Goal: Information Seeking & Learning: Learn about a topic

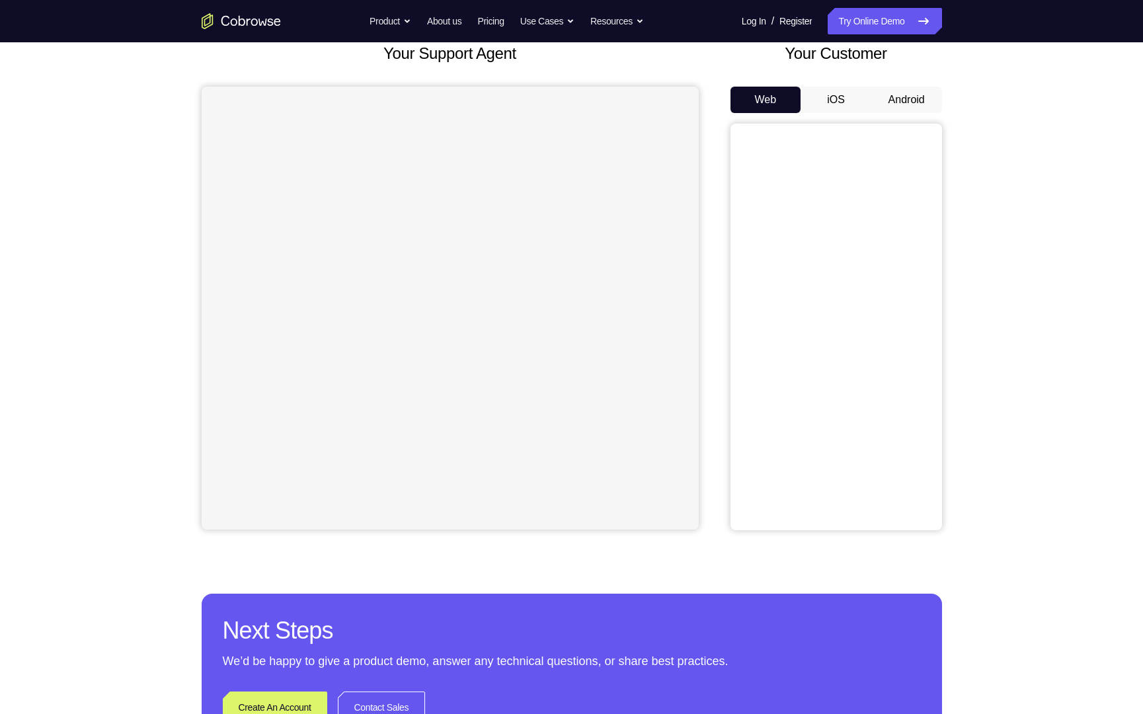
scroll to position [85, 0]
click at [887, 106] on button "Android" at bounding box center [906, 100] width 71 height 26
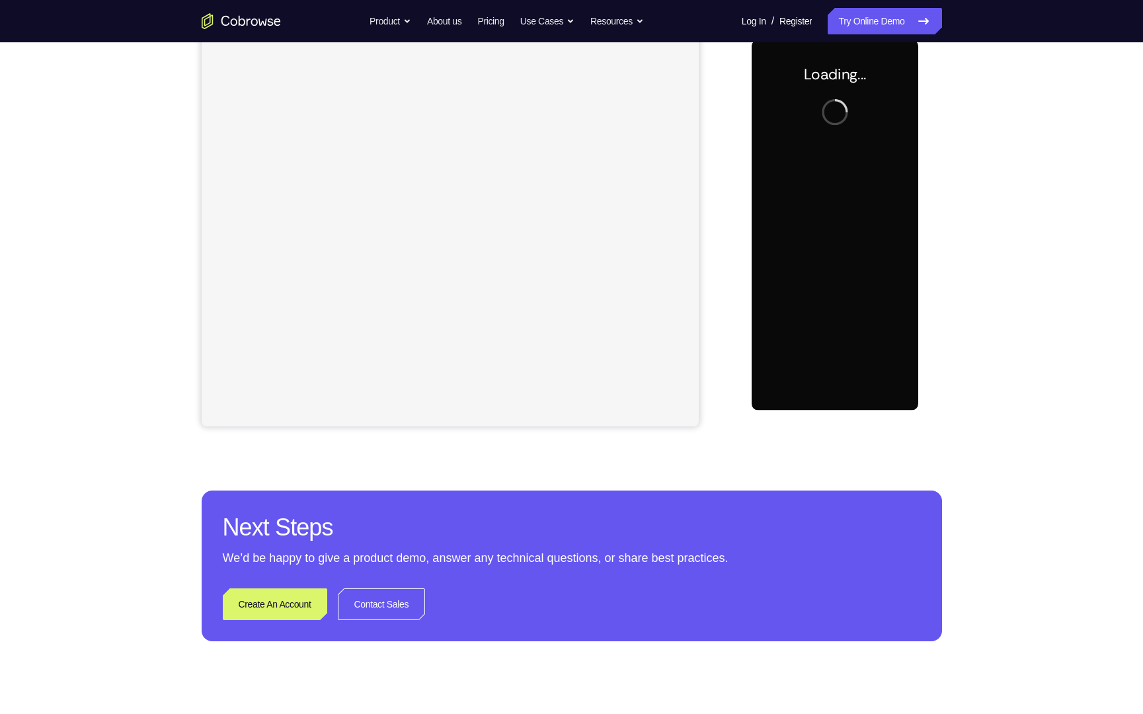
scroll to position [0, 0]
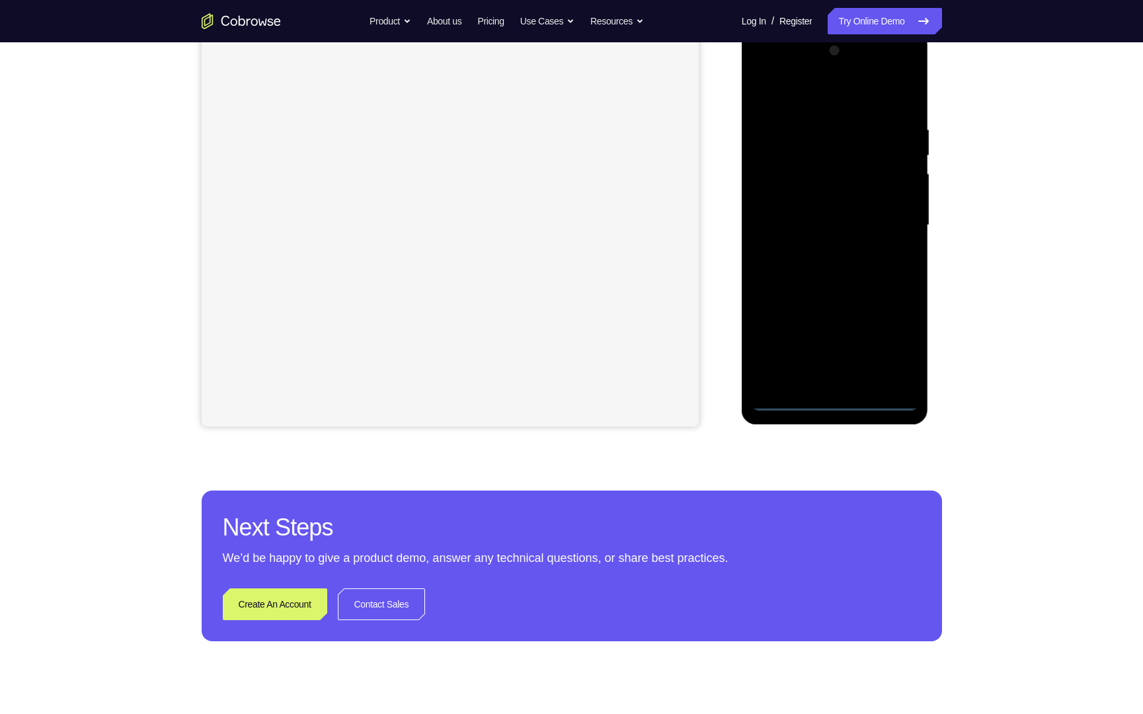
click at [839, 403] on div at bounding box center [835, 225] width 167 height 370
click at [896, 354] on div at bounding box center [835, 225] width 167 height 370
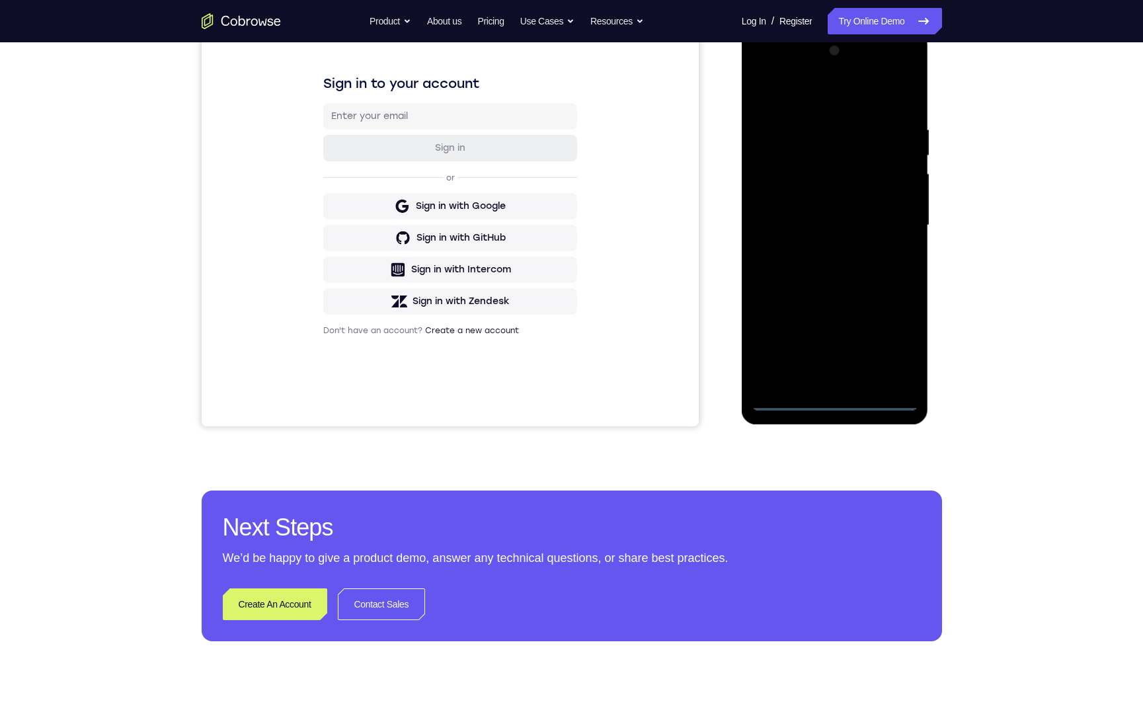
click at [800, 101] on div at bounding box center [835, 225] width 167 height 370
click at [892, 233] on div at bounding box center [835, 225] width 167 height 370
click at [816, 251] on div at bounding box center [835, 225] width 167 height 370
click at [799, 201] on div at bounding box center [835, 225] width 167 height 370
click at [834, 196] on div at bounding box center [835, 225] width 167 height 370
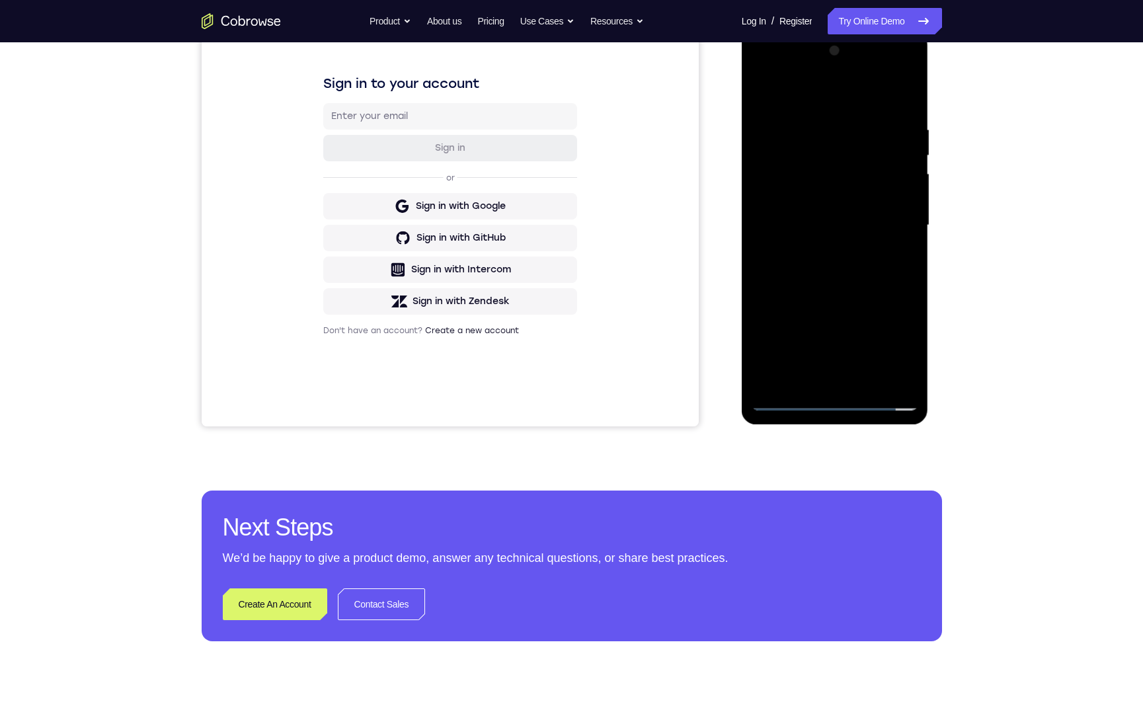
click at [869, 383] on div at bounding box center [835, 225] width 167 height 370
click at [814, 304] on div at bounding box center [835, 225] width 167 height 370
click at [790, 396] on div at bounding box center [835, 225] width 167 height 370
click at [765, 93] on div at bounding box center [835, 225] width 167 height 370
click at [799, 124] on div at bounding box center [835, 225] width 167 height 370
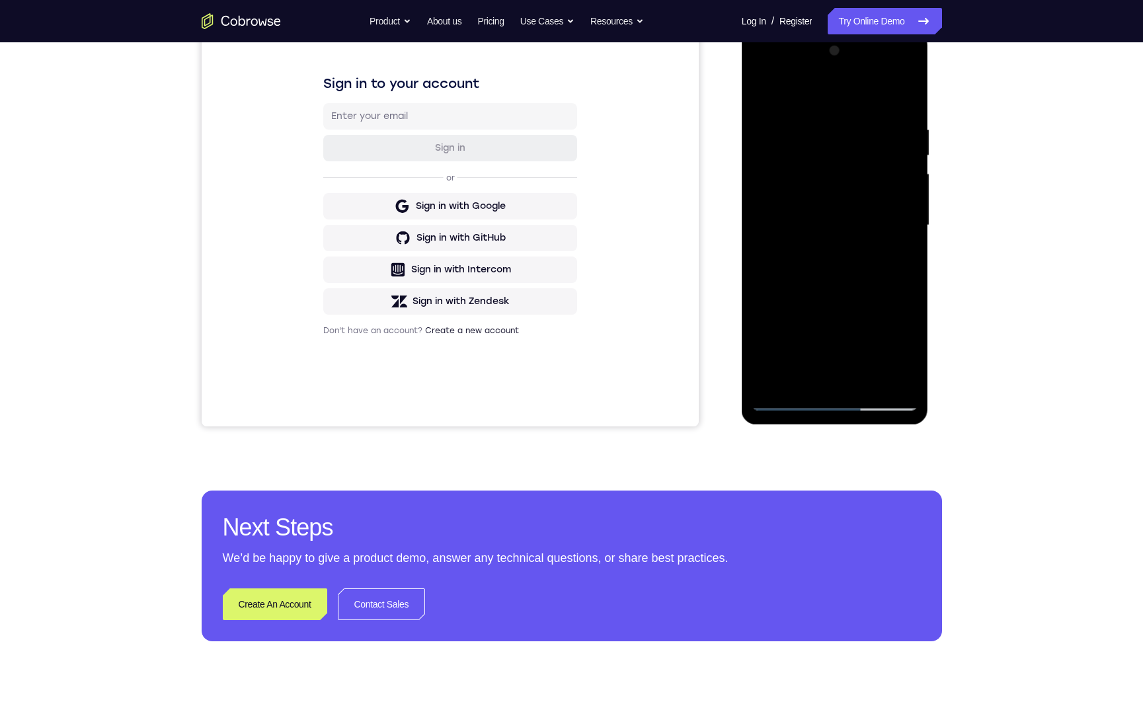
click at [904, 251] on div at bounding box center [835, 225] width 167 height 370
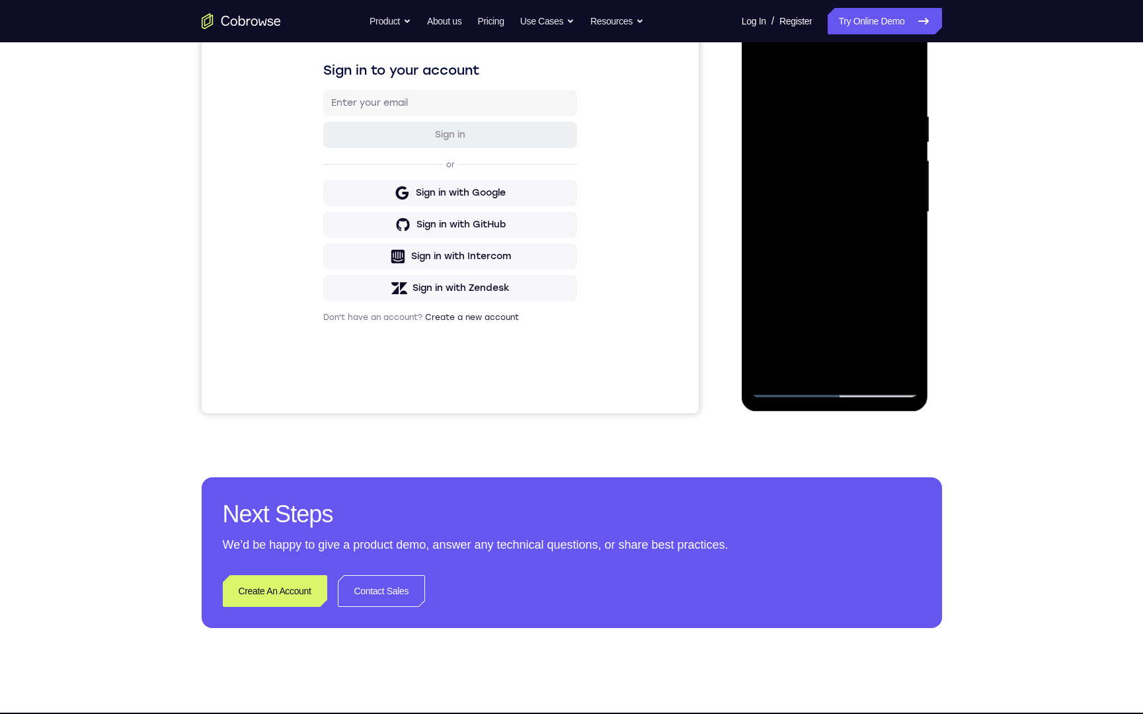
click at [776, 221] on div at bounding box center [835, 212] width 167 height 370
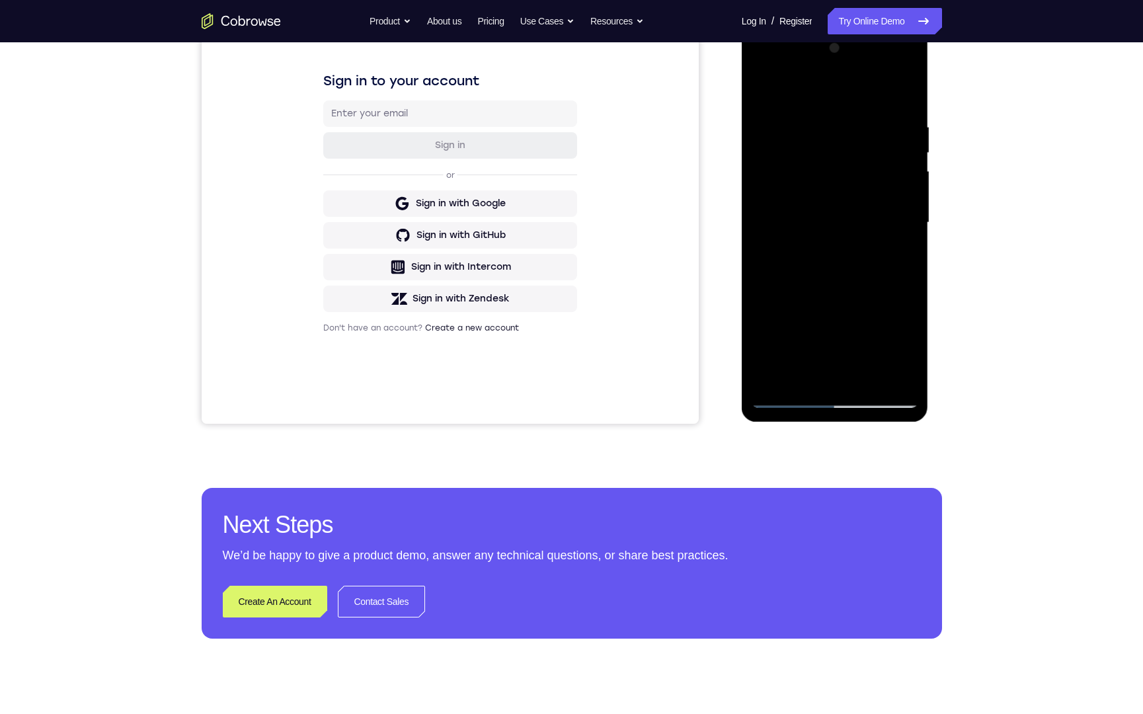
click at [903, 99] on div at bounding box center [835, 223] width 167 height 370
click at [900, 95] on div at bounding box center [835, 223] width 167 height 370
click at [869, 381] on div at bounding box center [835, 223] width 167 height 370
click at [780, 371] on div at bounding box center [835, 223] width 167 height 370
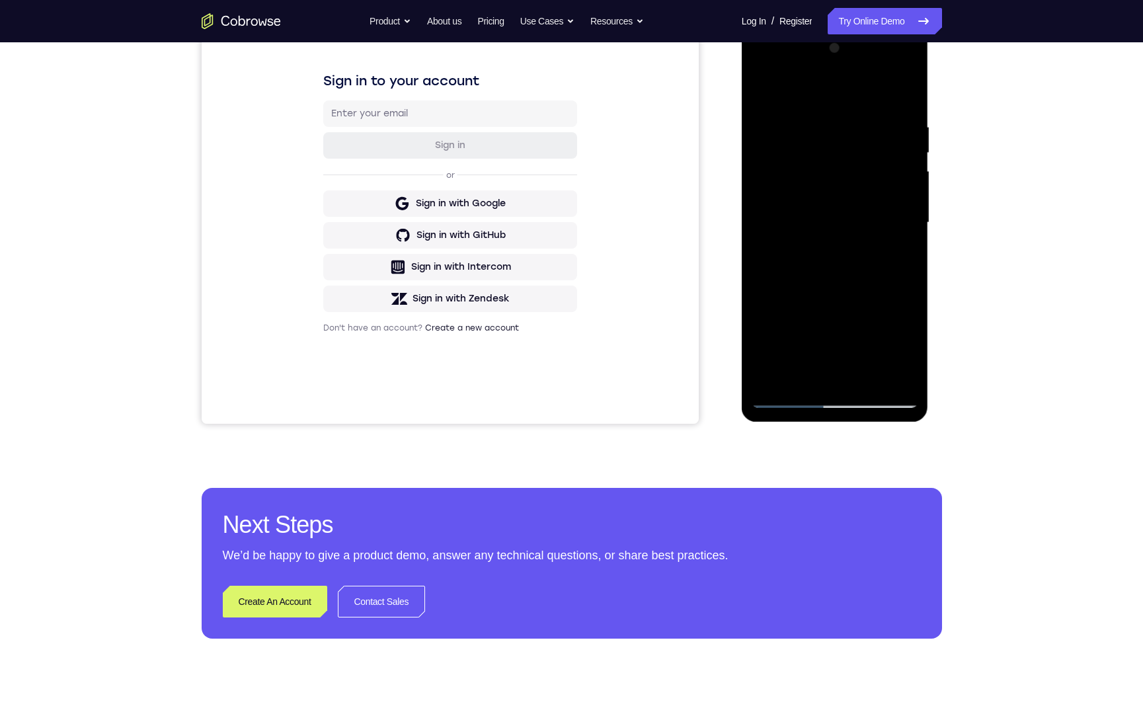
click at [788, 404] on div at bounding box center [835, 223] width 167 height 370
click at [789, 402] on div at bounding box center [835, 223] width 167 height 370
click at [828, 301] on div at bounding box center [835, 223] width 167 height 370
click at [793, 401] on div at bounding box center [835, 223] width 167 height 370
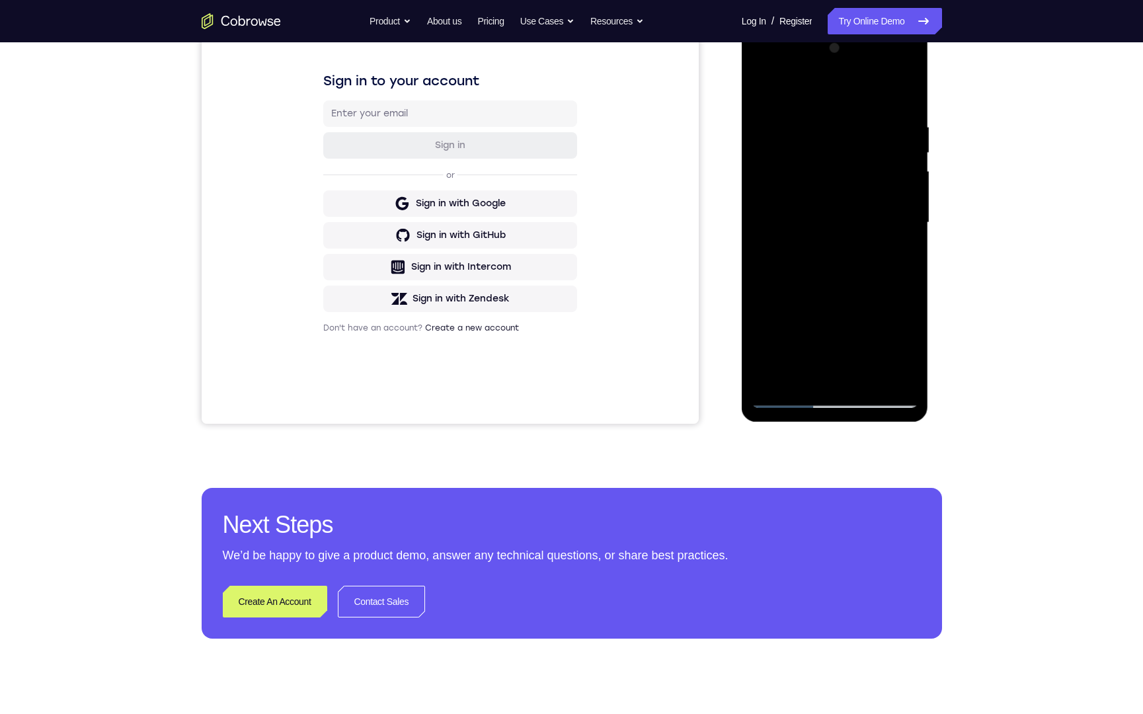
click at [845, 279] on div at bounding box center [835, 223] width 167 height 370
drag, startPoint x: 810, startPoint y: 335, endPoint x: 817, endPoint y: 285, distance: 50.1
click at [816, 291] on div at bounding box center [835, 223] width 167 height 370
drag, startPoint x: 804, startPoint y: 356, endPoint x: 822, endPoint y: 266, distance: 91.2
click at [822, 266] on div at bounding box center [835, 223] width 167 height 370
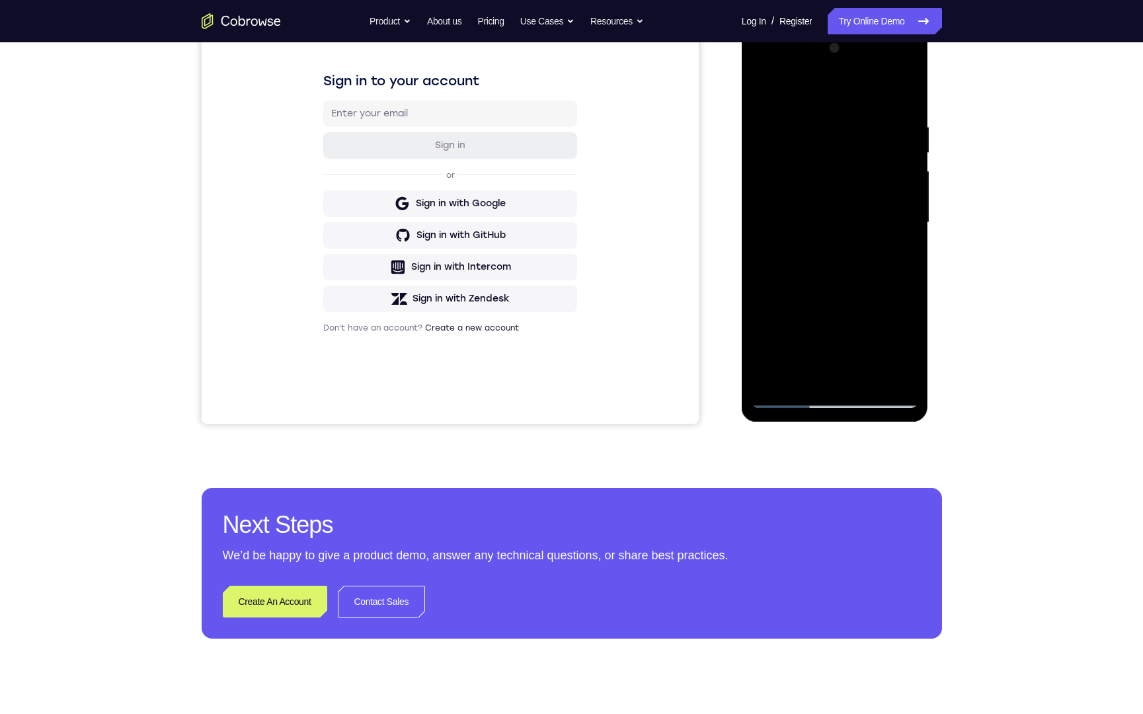
click at [838, 233] on div at bounding box center [835, 223] width 167 height 370
click at [843, 289] on div at bounding box center [835, 223] width 167 height 370
click at [835, 300] on div at bounding box center [835, 223] width 167 height 370
click at [784, 398] on div at bounding box center [835, 223] width 167 height 370
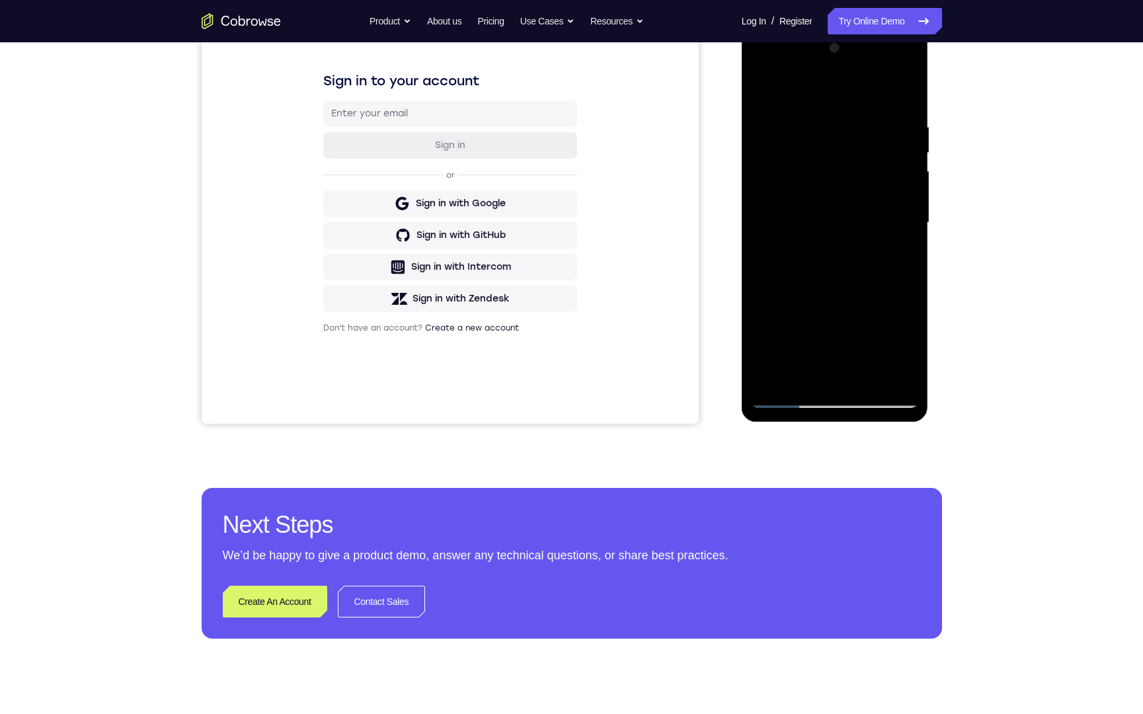
drag, startPoint x: 840, startPoint y: 358, endPoint x: 875, endPoint y: 138, distance: 223.5
click at [878, 124] on div at bounding box center [835, 223] width 167 height 370
drag, startPoint x: 844, startPoint y: 315, endPoint x: 857, endPoint y: 272, distance: 44.1
click at [857, 273] on div at bounding box center [835, 223] width 167 height 370
click at [847, 217] on div at bounding box center [835, 223] width 167 height 370
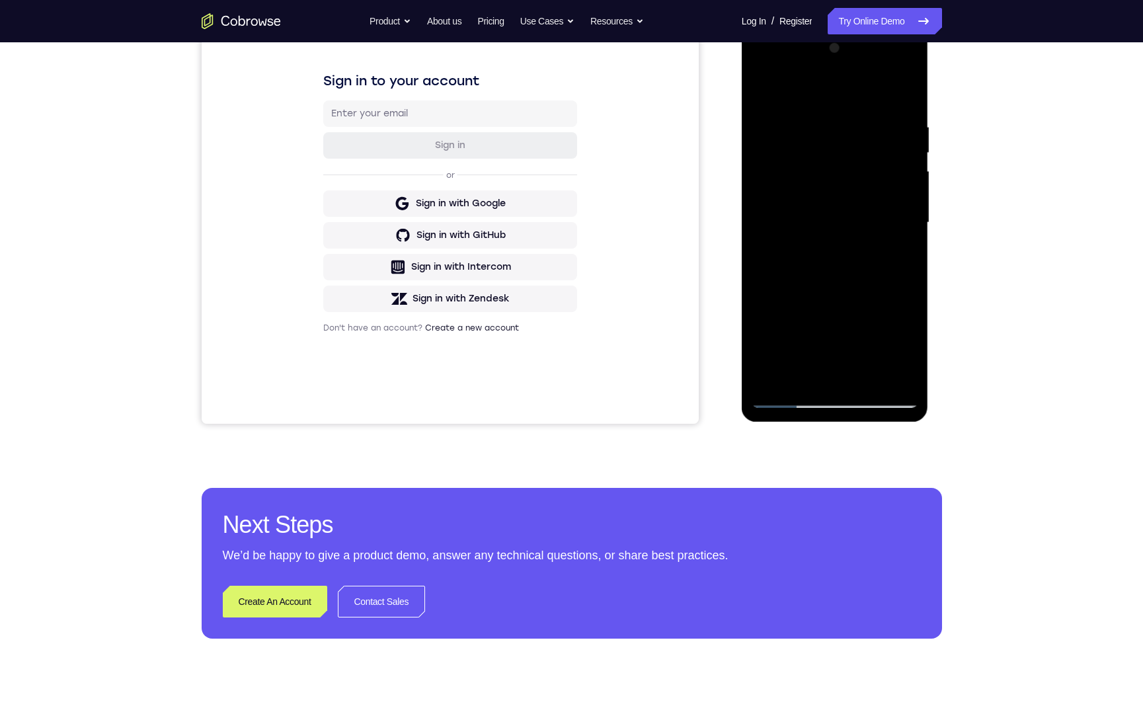
click at [823, 255] on div at bounding box center [835, 223] width 167 height 370
click at [788, 405] on div at bounding box center [835, 223] width 167 height 370
click at [789, 401] on div at bounding box center [835, 223] width 167 height 370
drag, startPoint x: 813, startPoint y: 339, endPoint x: 818, endPoint y: 203, distance: 135.7
click at [818, 198] on div at bounding box center [835, 223] width 167 height 370
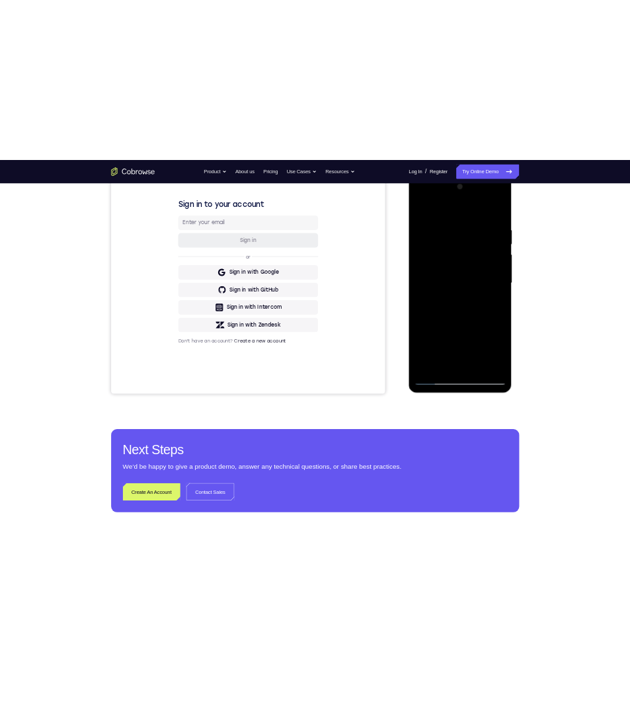
scroll to position [217, 0]
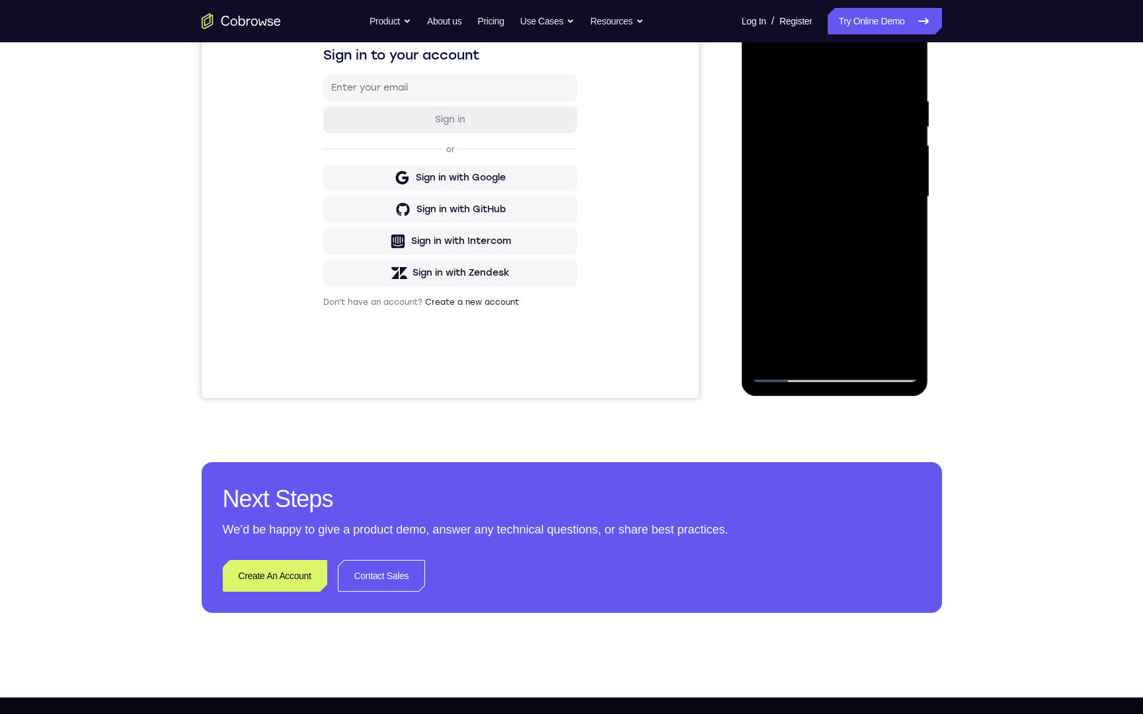
drag, startPoint x: 817, startPoint y: 321, endPoint x: 822, endPoint y: 233, distance: 88.8
click at [822, 231] on div at bounding box center [835, 197] width 167 height 370
drag, startPoint x: 834, startPoint y: 262, endPoint x: 837, endPoint y: 243, distance: 18.7
click at [837, 243] on div at bounding box center [835, 197] width 167 height 370
drag, startPoint x: 816, startPoint y: 327, endPoint x: 836, endPoint y: 216, distance: 113.6
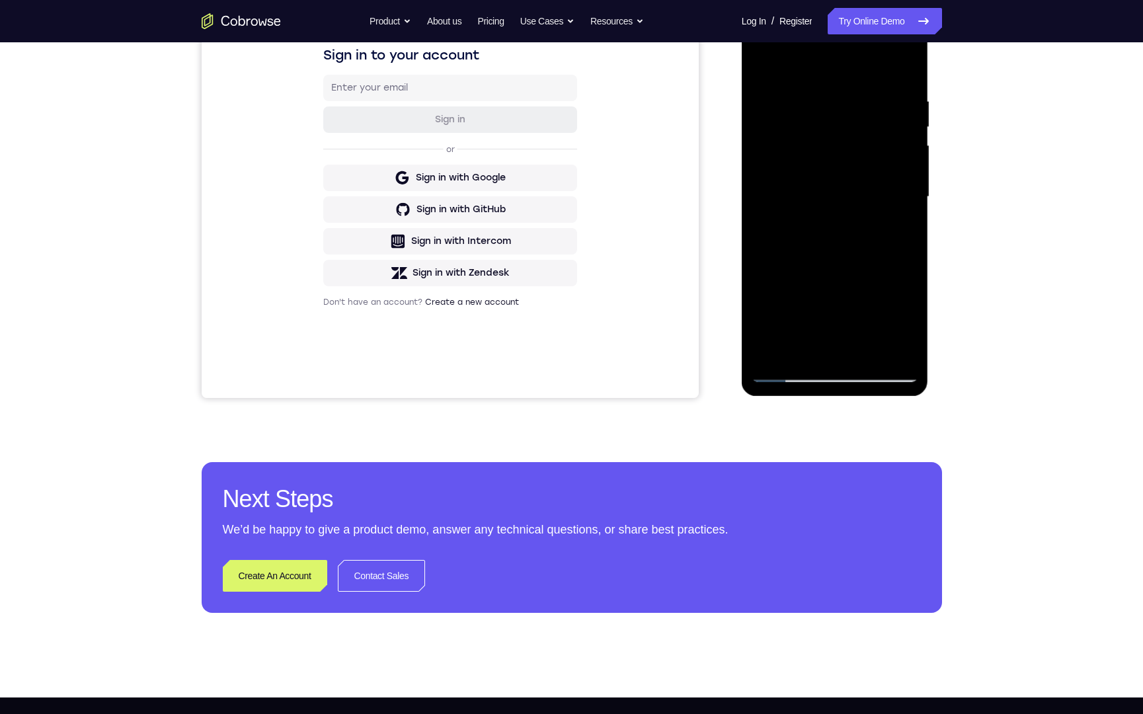
click at [836, 216] on div at bounding box center [835, 197] width 167 height 370
drag, startPoint x: 815, startPoint y: 311, endPoint x: 828, endPoint y: 225, distance: 87.6
click at [828, 224] on div at bounding box center [835, 197] width 167 height 370
drag, startPoint x: 830, startPoint y: 313, endPoint x: 832, endPoint y: 226, distance: 86.6
click at [832, 226] on div at bounding box center [835, 197] width 167 height 370
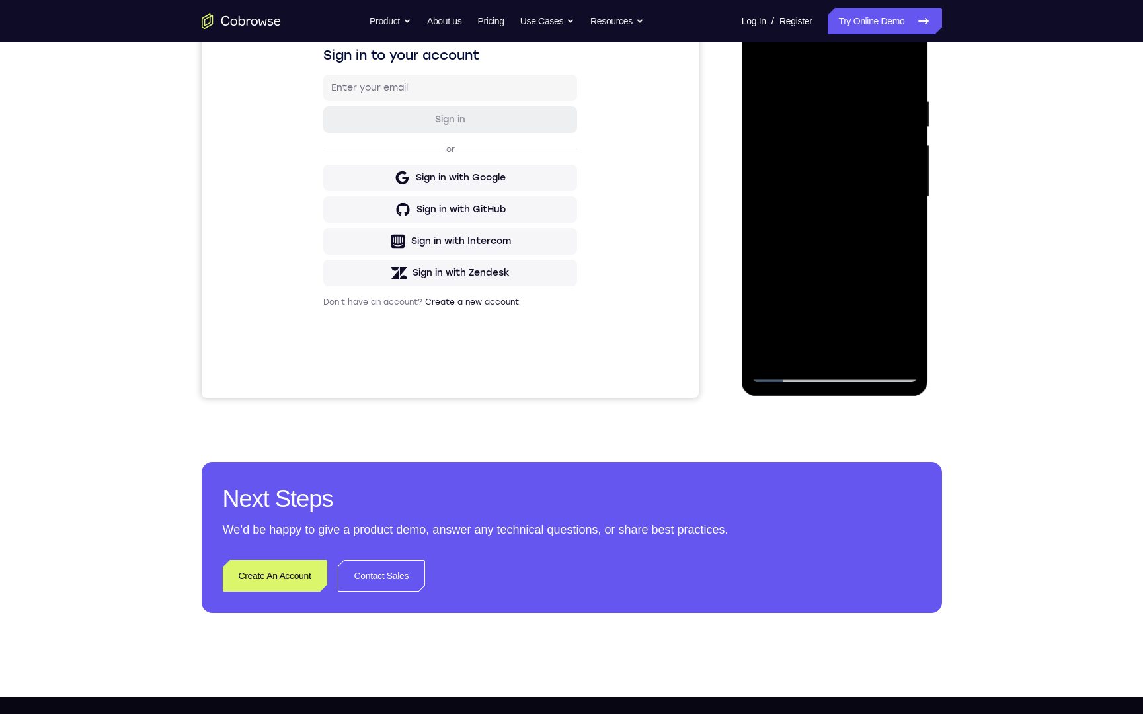
drag, startPoint x: 822, startPoint y: 320, endPoint x: 840, endPoint y: 194, distance: 127.5
click at [841, 193] on div at bounding box center [835, 197] width 167 height 370
click at [791, 375] on div at bounding box center [835, 197] width 167 height 370
drag, startPoint x: 828, startPoint y: 118, endPoint x: 820, endPoint y: 314, distance: 196.5
click at [819, 331] on div at bounding box center [835, 197] width 167 height 370
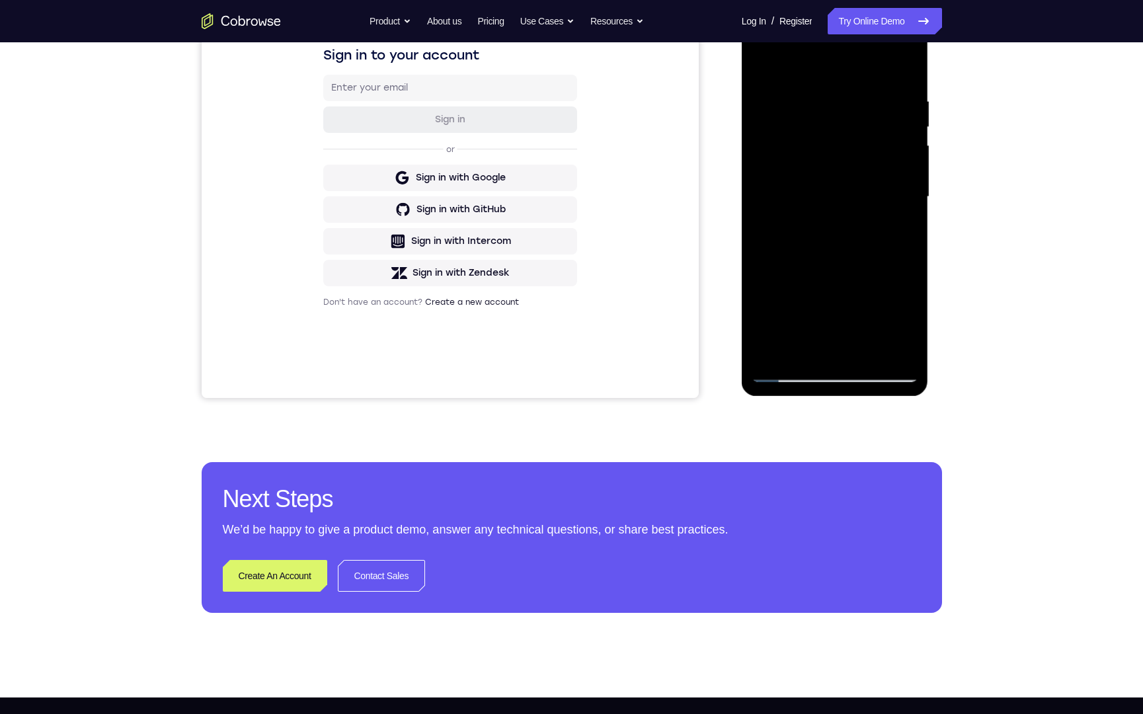
click at [836, 103] on div at bounding box center [835, 197] width 167 height 370
click at [787, 349] on div at bounding box center [835, 197] width 167 height 370
click at [785, 377] on div at bounding box center [835, 197] width 167 height 370
click at [897, 340] on div at bounding box center [835, 197] width 167 height 370
click at [852, 197] on div at bounding box center [835, 197] width 167 height 370
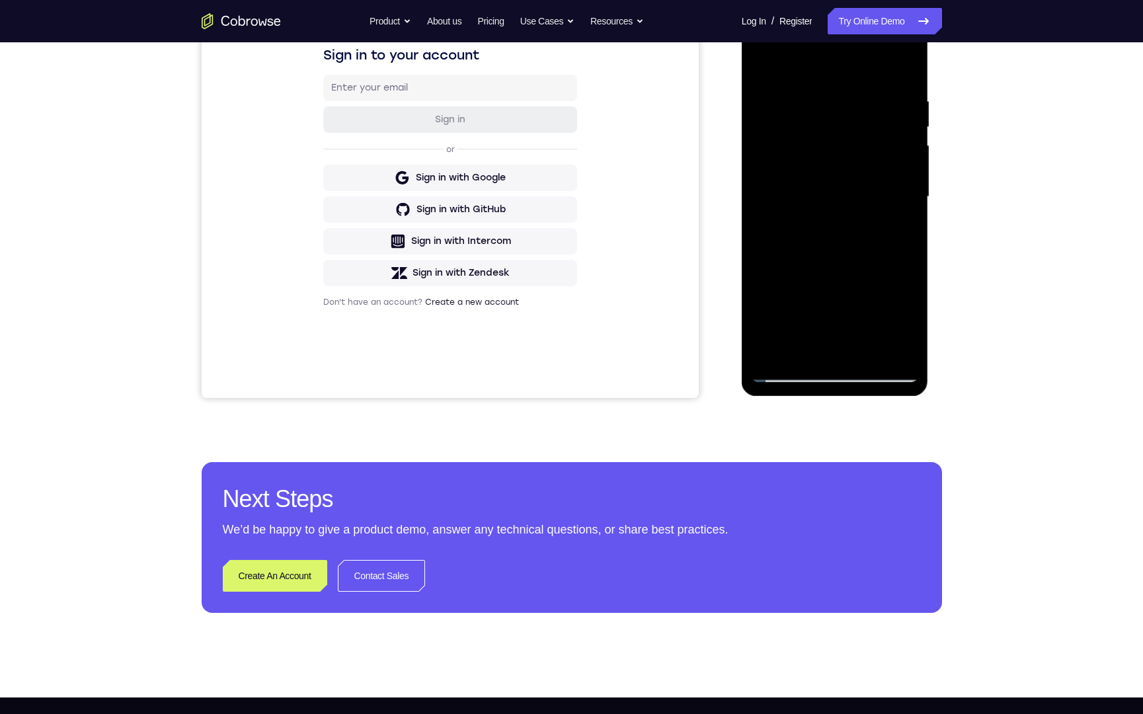
click at [881, 223] on div at bounding box center [835, 197] width 167 height 370
drag, startPoint x: 900, startPoint y: 223, endPoint x: 1172, endPoint y: 284, distance: 278.5
click at [900, 223] on div at bounding box center [835, 197] width 167 height 370
click at [765, 72] on div at bounding box center [835, 197] width 167 height 370
click at [779, 358] on div "Online web based iOS Simulators and Android Emulators. Run iPhone, iPad, Mobile…" at bounding box center [836, 200] width 188 height 397
